Goal: Information Seeking & Learning: Learn about a topic

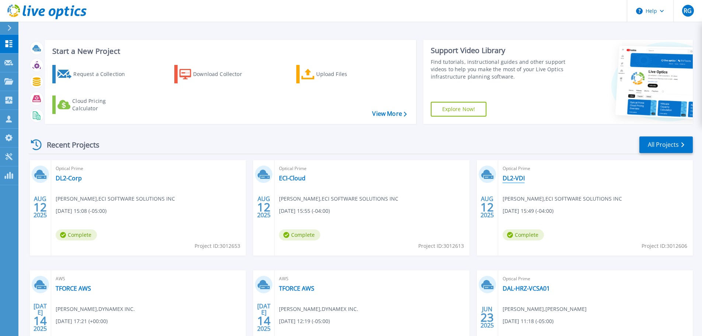
click at [515, 177] on link "DL2-VDI" at bounding box center [514, 177] width 22 height 7
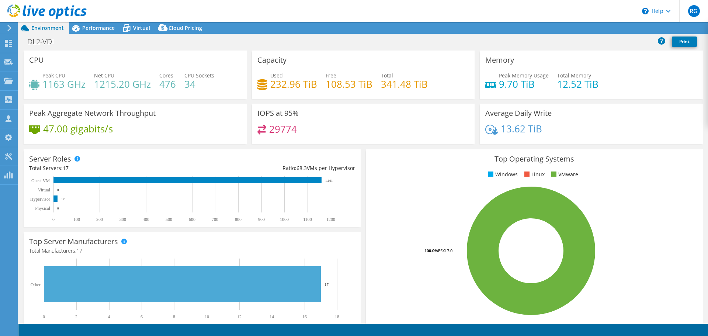
select select "USD"
click at [94, 27] on span "Performance" at bounding box center [98, 27] width 32 height 7
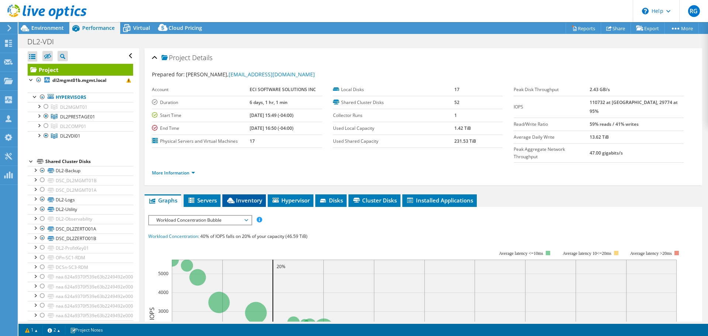
click at [245, 196] on span "Inventory" at bounding box center [244, 199] width 36 height 7
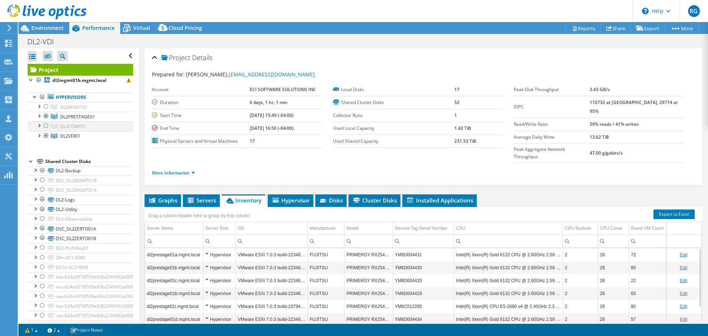
click at [39, 126] on div at bounding box center [38, 124] width 7 height 7
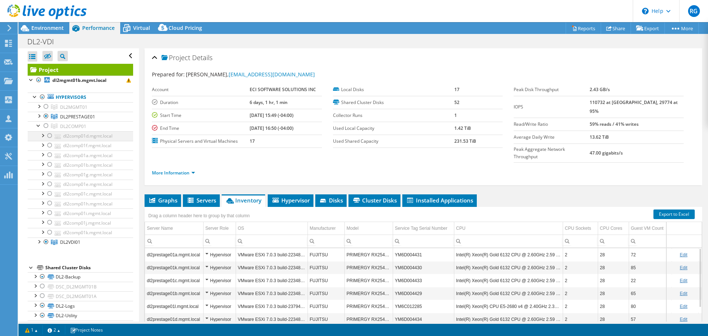
click at [42, 136] on div at bounding box center [42, 134] width 7 height 7
drag, startPoint x: 39, startPoint y: 127, endPoint x: 35, endPoint y: 125, distance: 4.8
click at [39, 127] on div at bounding box center [38, 124] width 7 height 7
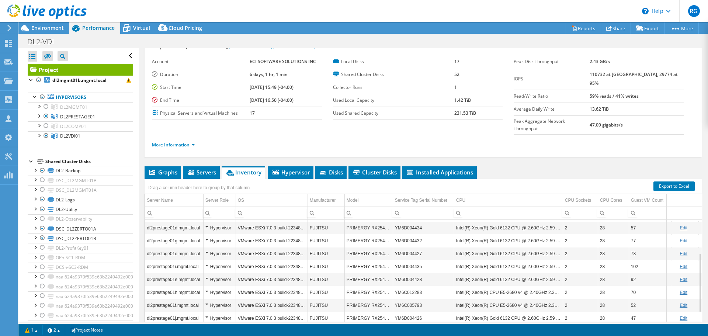
scroll to position [18, 0]
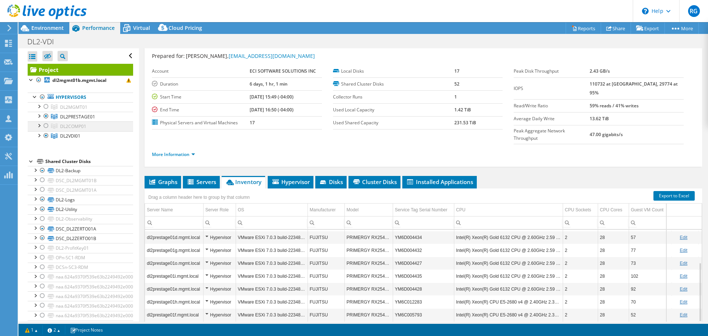
click at [39, 126] on div at bounding box center [38, 124] width 7 height 7
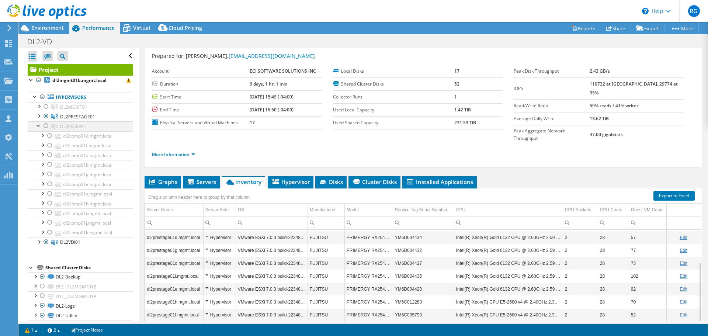
click at [39, 126] on div at bounding box center [38, 124] width 7 height 7
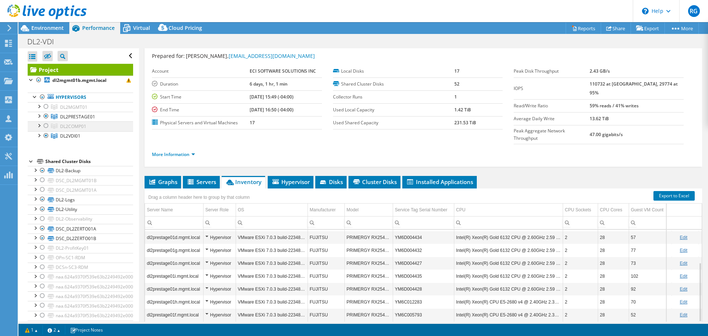
click at [41, 126] on div at bounding box center [38, 124] width 7 height 7
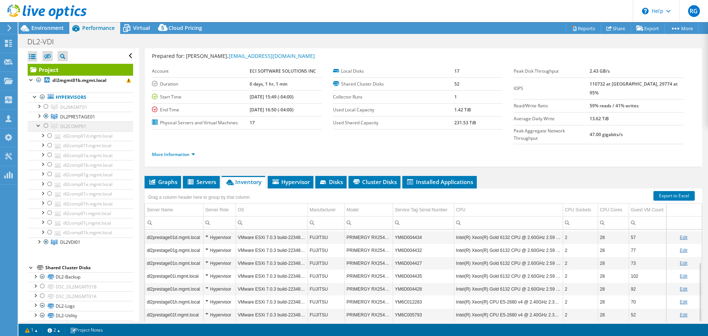
click at [41, 126] on div at bounding box center [38, 124] width 7 height 7
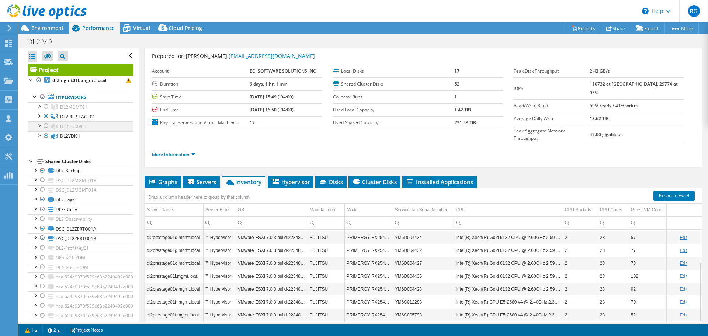
click at [38, 126] on div at bounding box center [38, 124] width 7 height 7
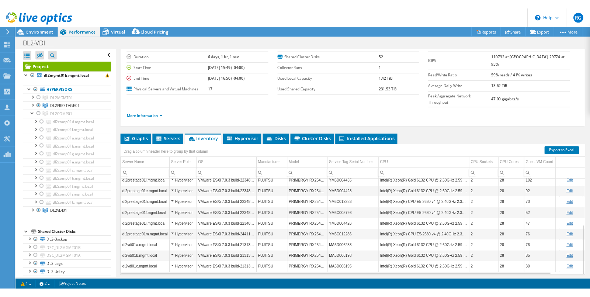
scroll to position [55, 0]
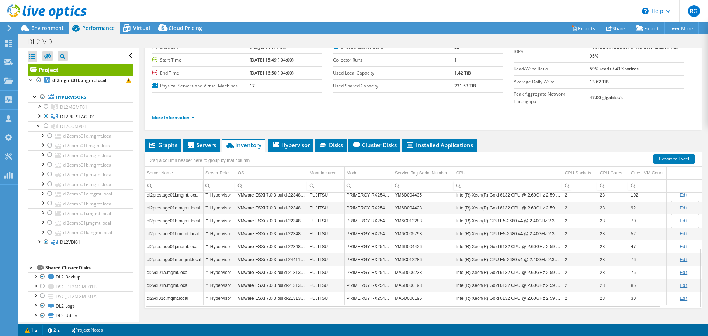
click at [520, 1] on header "RG Partner Team Member [PERSON_NAME] [PERSON_NAME][EMAIL_ADDRESS][DOMAIN_NAME] …" at bounding box center [354, 11] width 708 height 22
click at [381, 7] on header "RG Partner Team Member [PERSON_NAME] [PERSON_NAME][EMAIL_ADDRESS][DOMAIN_NAME] …" at bounding box center [354, 11] width 708 height 22
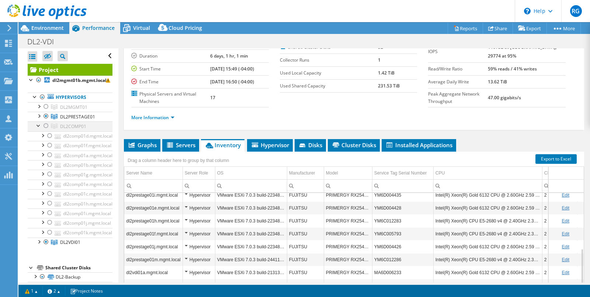
click at [40, 125] on div at bounding box center [38, 124] width 7 height 7
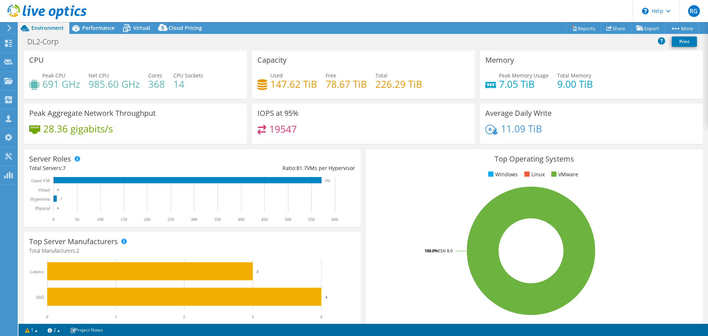
select select "USD"
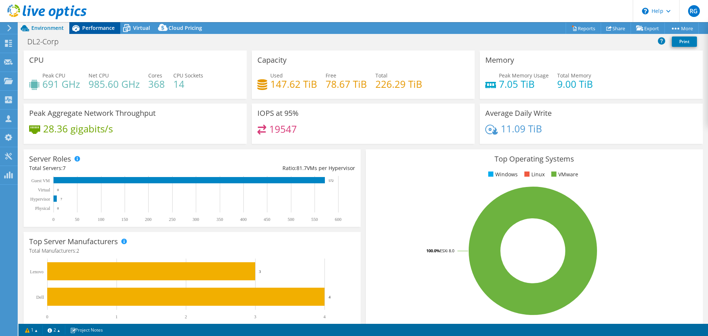
click at [95, 30] on span "Performance" at bounding box center [98, 27] width 32 height 7
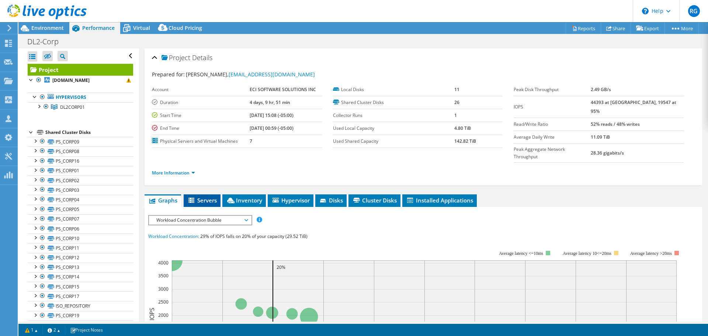
click at [205, 196] on span "Servers" at bounding box center [201, 199] width 29 height 7
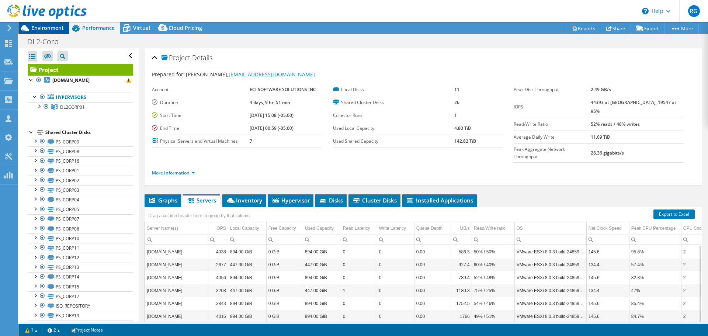
click at [59, 27] on span "Environment" at bounding box center [47, 27] width 32 height 7
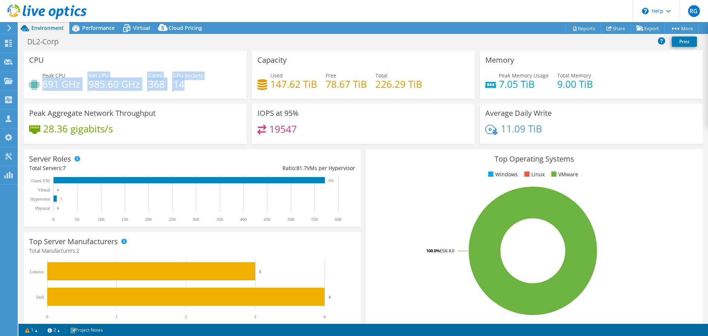
drag, startPoint x: 43, startPoint y: 85, endPoint x: 188, endPoint y: 89, distance: 145.6
click at [188, 89] on div "Peak CPU 691 GHz Net CPU 985.60 GHz Cores 368 CPU Sockets 14" at bounding box center [135, 84] width 212 height 24
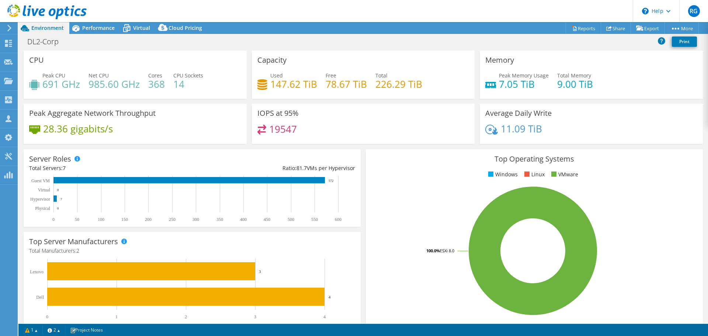
click at [188, 89] on div "Peak CPU 691 GHz Net CPU 985.60 GHz Cores 368 CPU Sockets 14" at bounding box center [135, 84] width 212 height 24
drag, startPoint x: 40, startPoint y: 83, endPoint x: 167, endPoint y: 86, distance: 126.8
click at [167, 86] on div "Peak CPU 691 GHz Net CPU 985.60 GHz Cores 368 CPU Sockets 14" at bounding box center [135, 84] width 212 height 24
click at [198, 88] on h4 "14" at bounding box center [188, 84] width 30 height 8
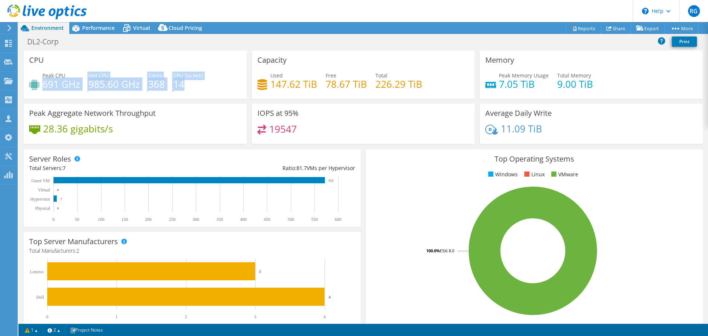
drag, startPoint x: 194, startPoint y: 86, endPoint x: 42, endPoint y: 80, distance: 151.6
click at [42, 80] on div "Peak CPU 691 GHz Net CPU 985.60 GHz Cores 368 CPU Sockets 14" at bounding box center [135, 84] width 212 height 24
click at [42, 80] on h4 "691 GHz" at bounding box center [61, 84] width 38 height 8
drag, startPoint x: 187, startPoint y: 79, endPoint x: 162, endPoint y: 80, distance: 25.1
click at [162, 80] on div "Peak CPU 691 GHz Net CPU 985.60 GHz Cores 368 CPU Sockets 14" at bounding box center [135, 84] width 212 height 24
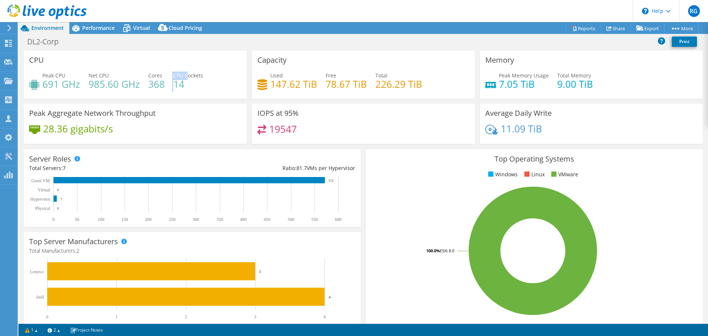
click at [162, 80] on h4 "368" at bounding box center [156, 84] width 17 height 8
click at [97, 31] on span "Performance" at bounding box center [98, 27] width 32 height 7
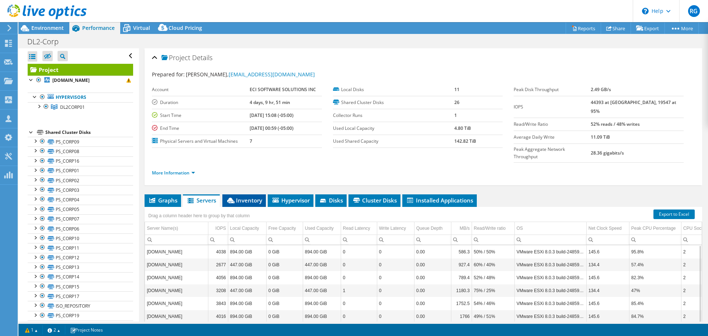
click at [256, 196] on span "Inventory" at bounding box center [244, 199] width 36 height 7
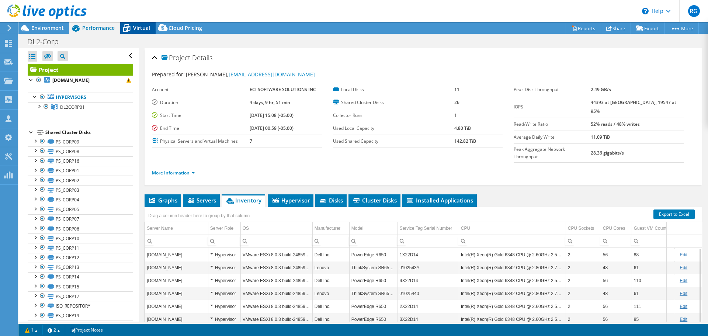
click at [139, 27] on span "Virtual" at bounding box center [141, 27] width 17 height 7
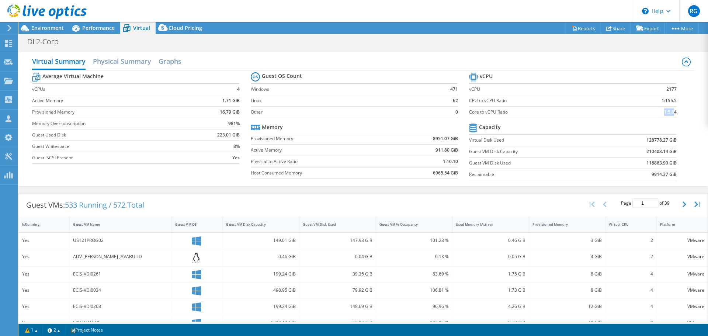
drag, startPoint x: 665, startPoint y: 113, endPoint x: 669, endPoint y: 114, distance: 3.7
click at [669, 114] on b "1:5.84" at bounding box center [670, 111] width 13 height 7
click at [95, 31] on div "Performance" at bounding box center [94, 28] width 51 height 12
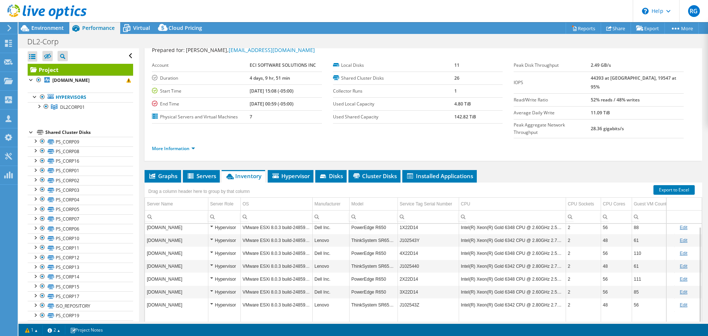
scroll to position [37, 0]
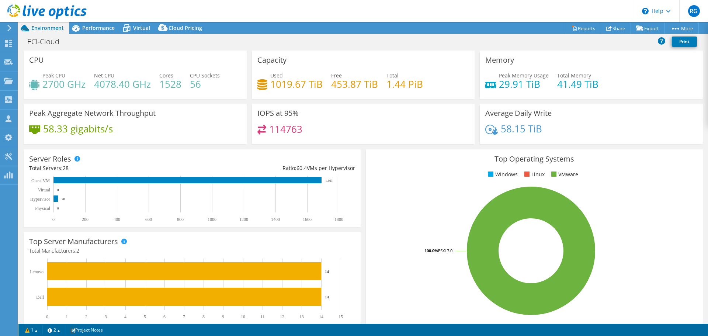
select select "USD"
click at [95, 28] on span "Performance" at bounding box center [98, 27] width 32 height 7
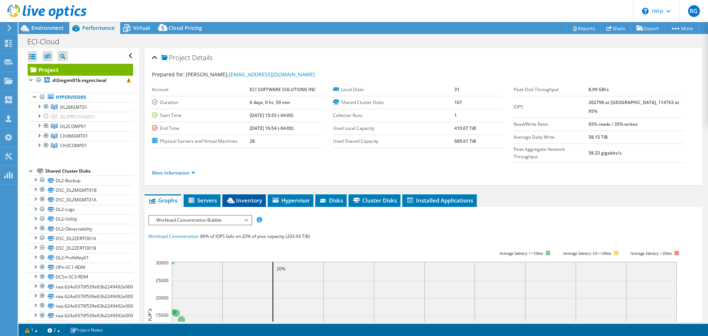
click at [239, 196] on span "Inventory" at bounding box center [244, 199] width 36 height 7
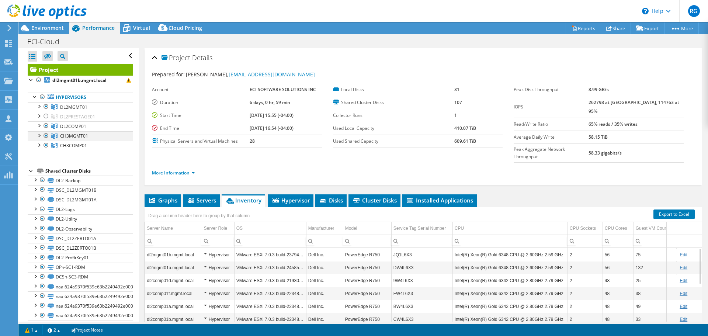
click at [46, 136] on div at bounding box center [45, 135] width 7 height 9
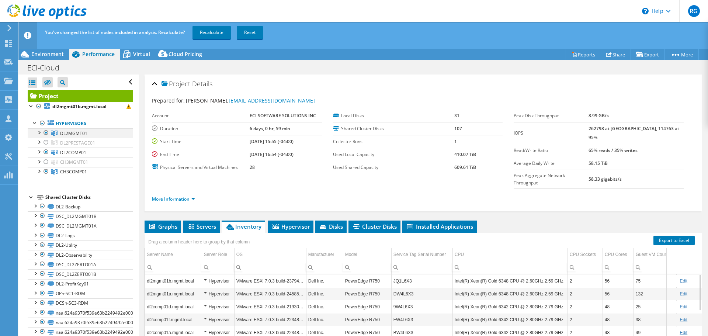
click at [45, 133] on div at bounding box center [45, 132] width 7 height 9
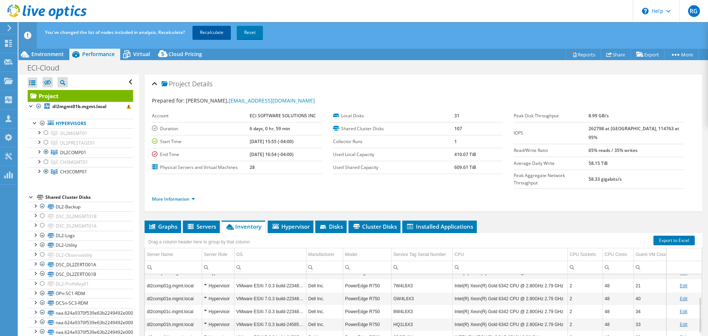
drag, startPoint x: 45, startPoint y: 151, endPoint x: 204, endPoint y: 31, distance: 199.2
click at [45, 151] on div at bounding box center [45, 151] width 7 height 9
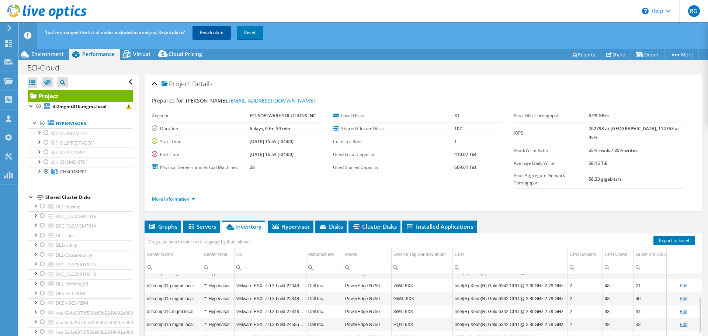
click at [205, 31] on link "Recalculate" at bounding box center [211, 32] width 38 height 13
click at [52, 55] on span "Environment" at bounding box center [47, 53] width 32 height 7
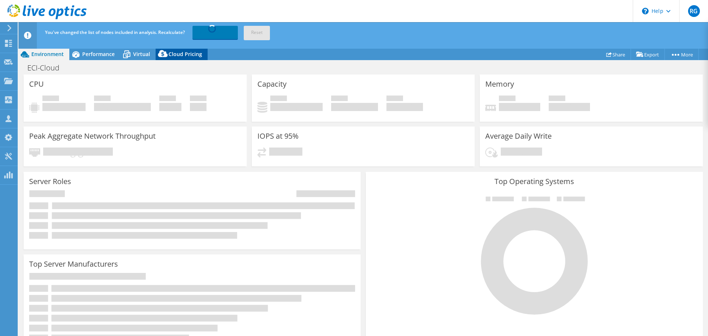
click at [190, 52] on span "Cloud Pricing" at bounding box center [185, 53] width 34 height 7
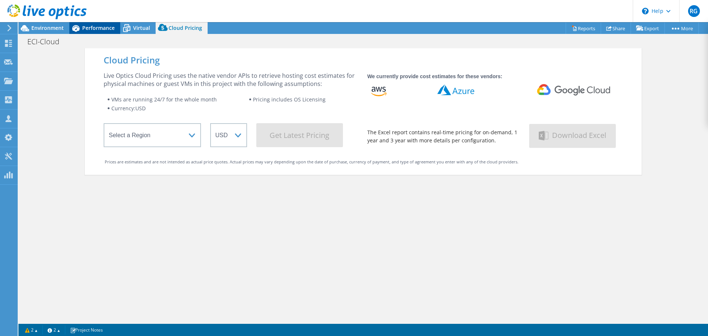
click at [106, 28] on span "Performance" at bounding box center [98, 27] width 32 height 7
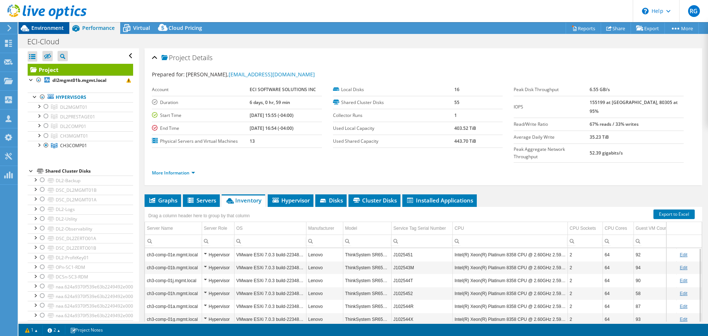
click at [56, 28] on span "Environment" at bounding box center [47, 27] width 32 height 7
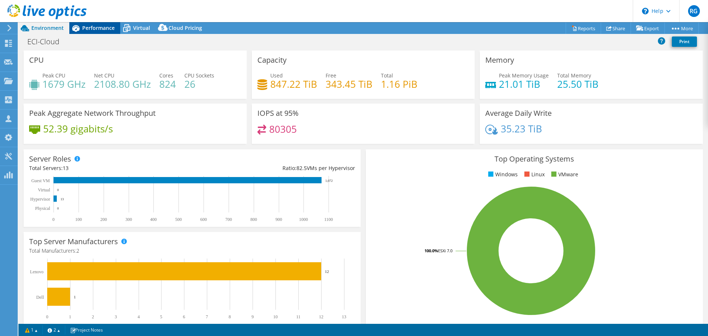
click at [100, 29] on span "Performance" at bounding box center [98, 27] width 32 height 7
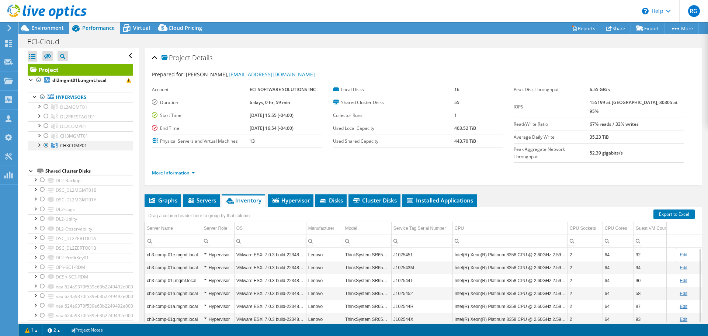
drag, startPoint x: 47, startPoint y: 124, endPoint x: 46, endPoint y: 144, distance: 20.3
click at [47, 124] on div at bounding box center [45, 125] width 7 height 9
click at [46, 144] on div at bounding box center [45, 145] width 7 height 9
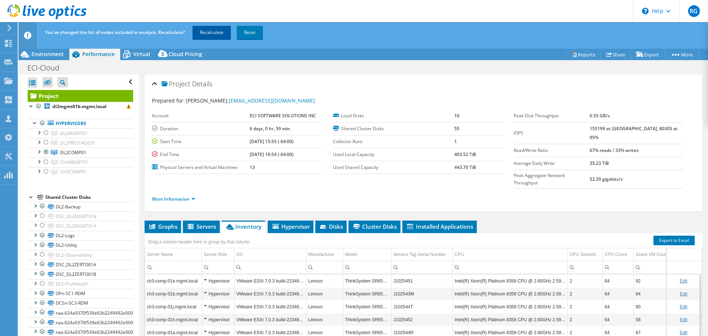
click at [212, 32] on link "Recalculate" at bounding box center [211, 32] width 38 height 13
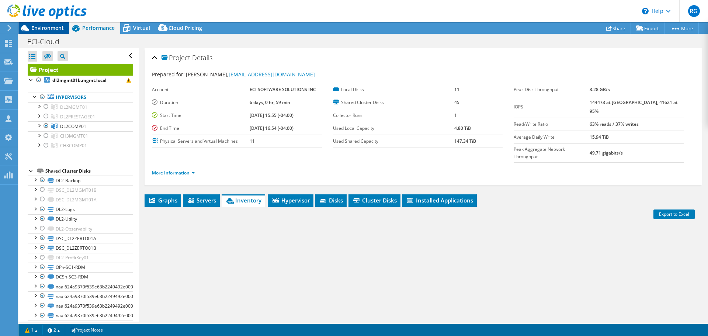
click at [50, 29] on span "Environment" at bounding box center [47, 27] width 32 height 7
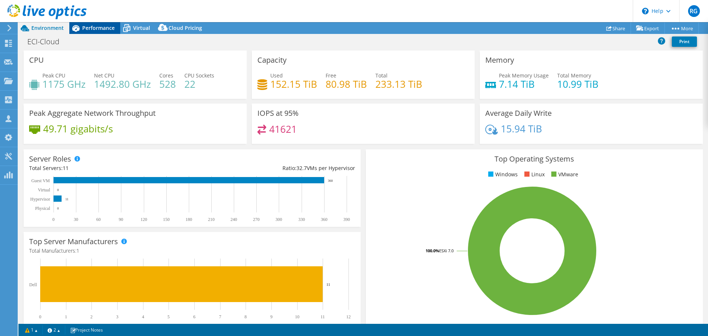
click at [101, 25] on span "Performance" at bounding box center [98, 27] width 32 height 7
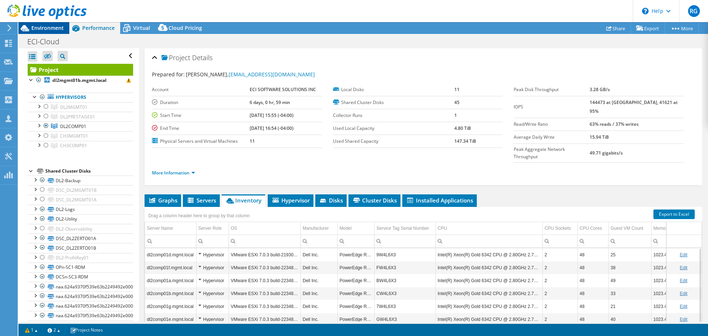
click at [29, 25] on icon at bounding box center [24, 28] width 13 height 13
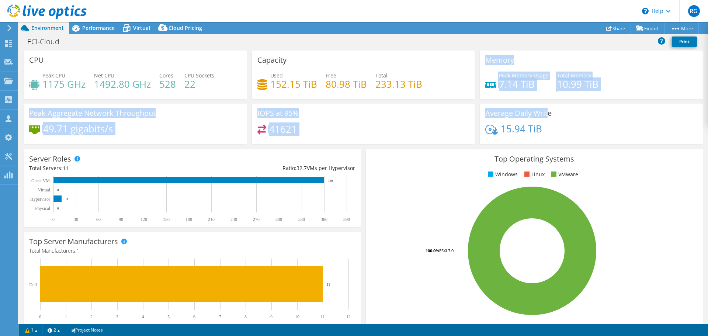
drag, startPoint x: 546, startPoint y: 109, endPoint x: 450, endPoint y: 91, distance: 98.2
click at [450, 91] on div "CPU Peak CPU 1175 GHz Net CPU 1492.80 GHz Cores 528 CPU Sockets 22 Capacity Use…" at bounding box center [363, 99] width 684 height 98
click at [518, 114] on h3 "Average Daily Write" at bounding box center [518, 113] width 66 height 8
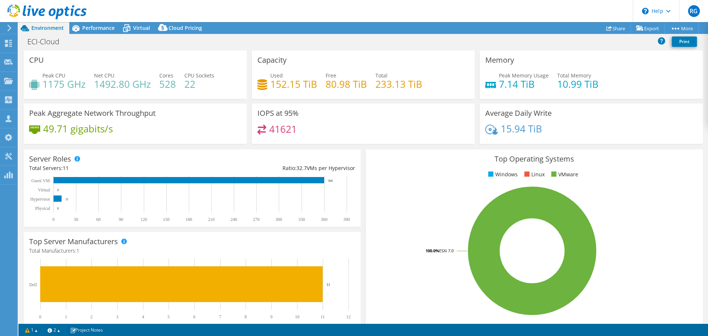
drag, startPoint x: 156, startPoint y: 111, endPoint x: 94, endPoint y: 110, distance: 62.3
click at [94, 110] on h3 "Peak Aggregate Network Throughput" at bounding box center [92, 113] width 126 height 8
click at [92, 110] on h3 "Peak Aggregate Network Throughput" at bounding box center [92, 113] width 126 height 8
click at [101, 30] on span "Performance" at bounding box center [98, 27] width 32 height 7
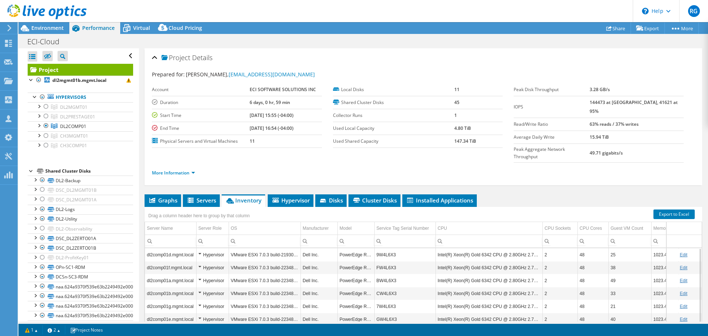
click at [210, 12] on header "RG Partner Team Member [PERSON_NAME] [PERSON_NAME][EMAIL_ADDRESS][DOMAIN_NAME] …" at bounding box center [354, 11] width 708 height 22
